Goal: Information Seeking & Learning: Learn about a topic

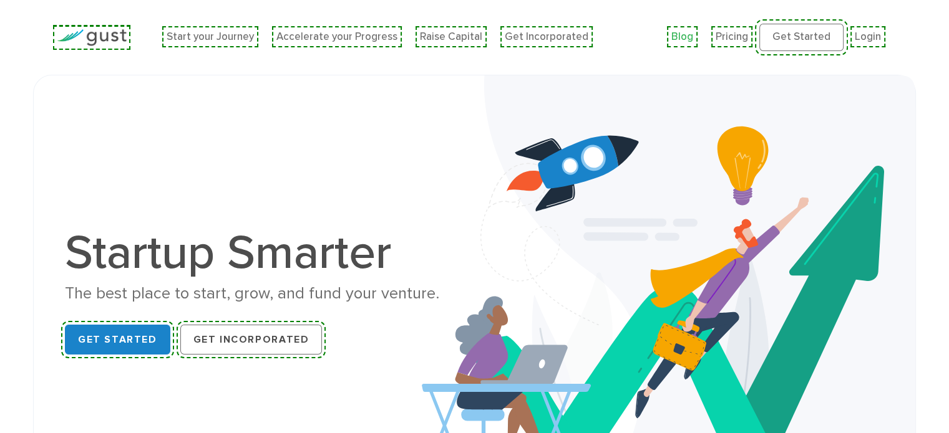
drag, startPoint x: 0, startPoint y: 0, endPoint x: 694, endPoint y: 32, distance: 694.2
click at [693, 32] on link "Blog" at bounding box center [682, 37] width 22 height 12
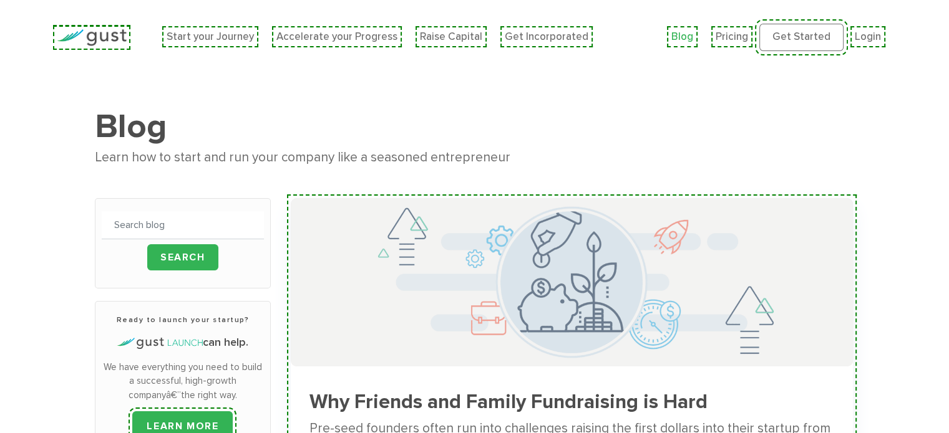
click at [366, 251] on img at bounding box center [572, 282] width 562 height 168
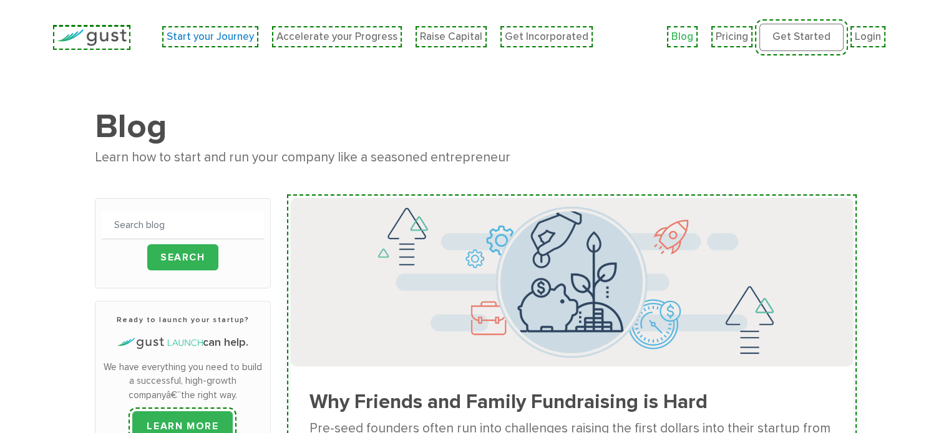
click at [194, 39] on link "Start your Journey" at bounding box center [210, 37] width 87 height 12
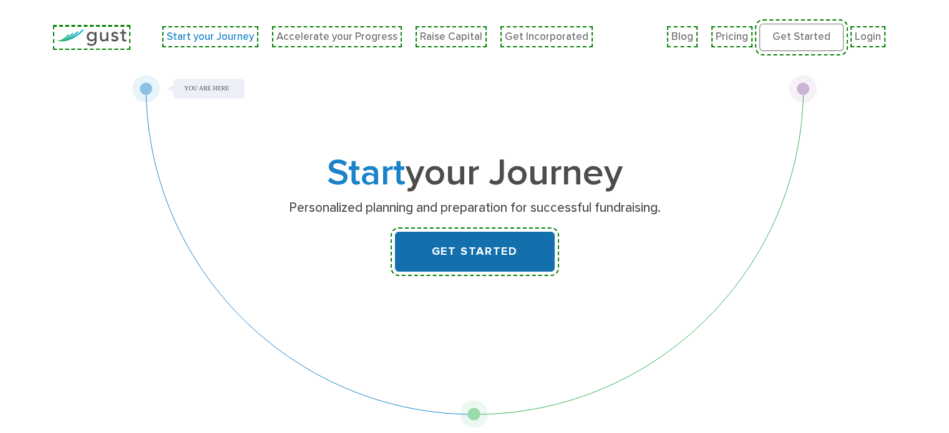
click at [469, 248] on link "GET STARTED" at bounding box center [475, 252] width 160 height 40
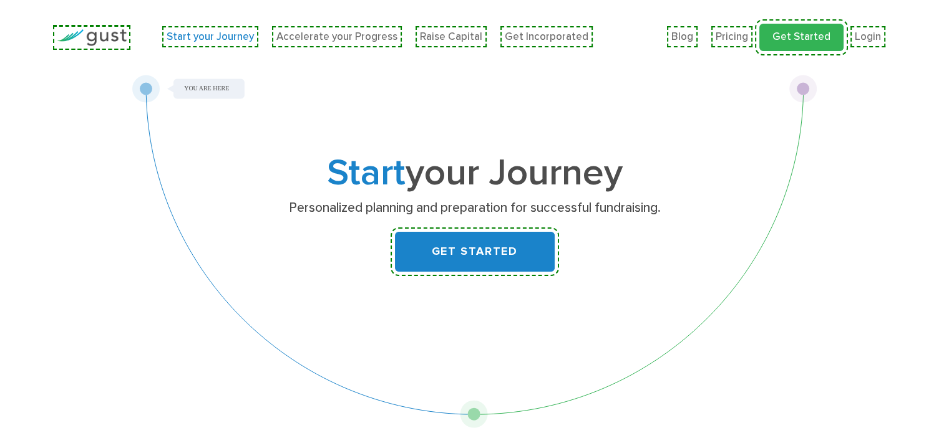
click at [820, 25] on link "Get Started" at bounding box center [801, 37] width 84 height 27
